Goal: Register for event/course

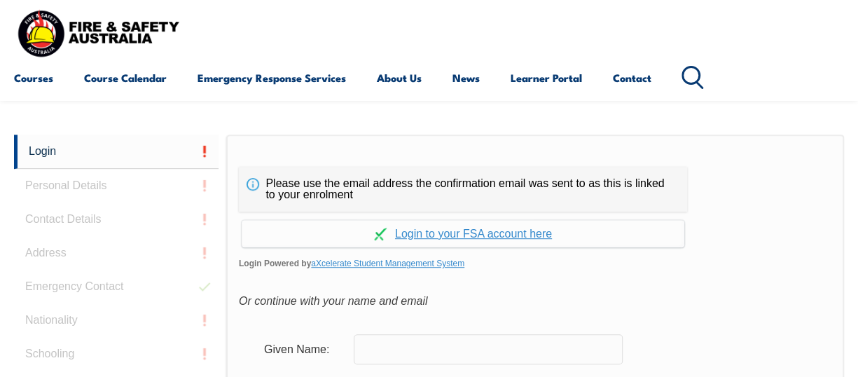
scroll to position [331, 0]
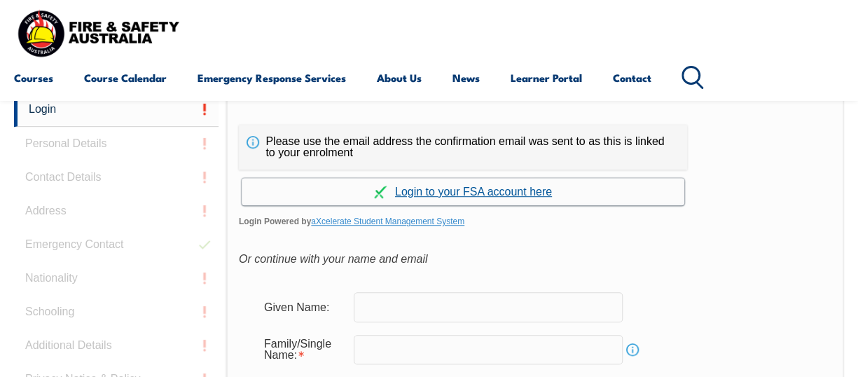
click at [482, 190] on link "Continue with aXcelerate" at bounding box center [463, 191] width 443 height 27
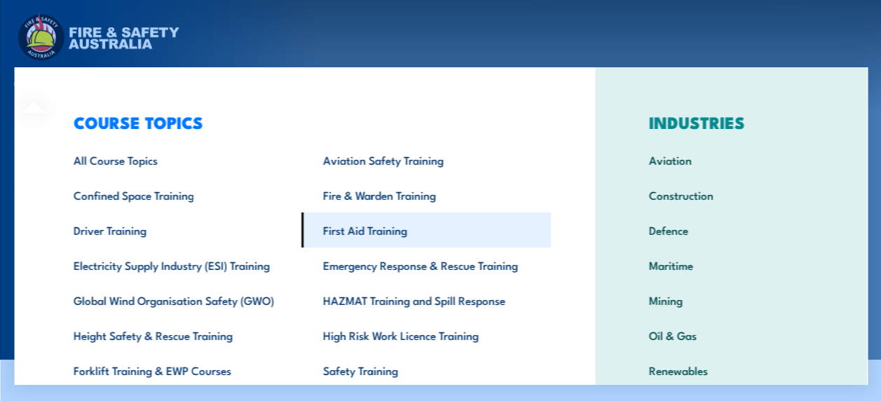
click at [325, 229] on link "First Aid Training" at bounding box center [425, 229] width 249 height 35
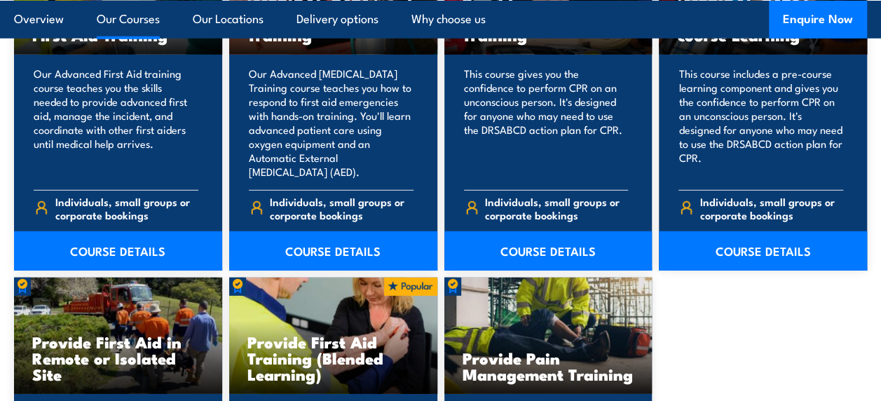
scroll to position [2102, 0]
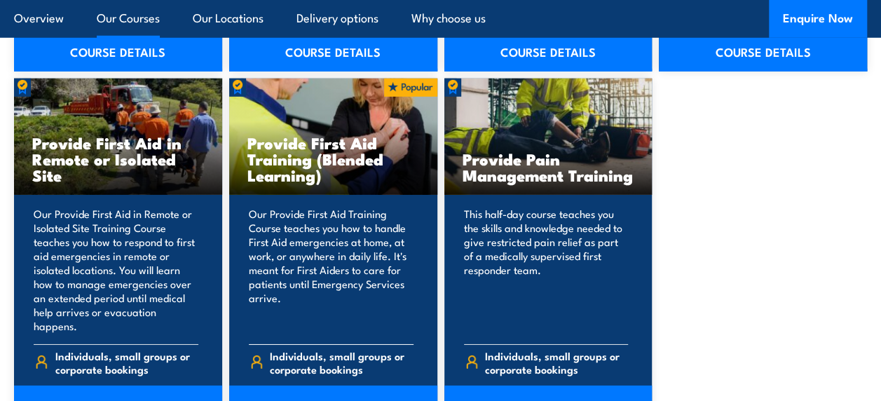
click at [322, 385] on link "COURSE DETAILS" at bounding box center [333, 404] width 208 height 39
